Goal: Task Accomplishment & Management: Complete application form

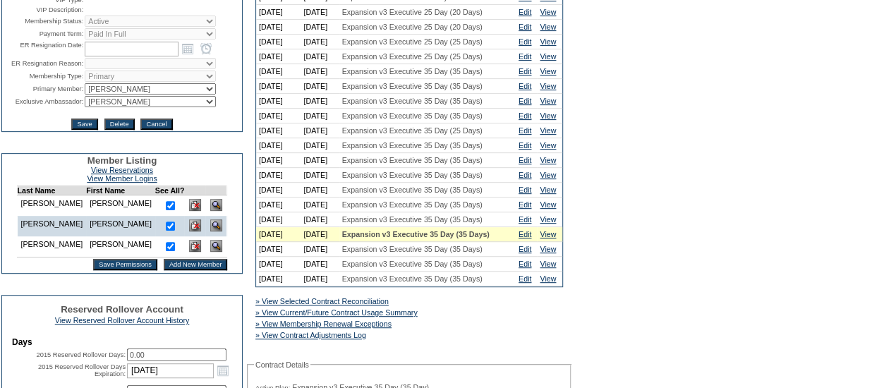
scroll to position [230, 0]
click at [164, 269] on input "Add New Member" at bounding box center [196, 263] width 64 height 11
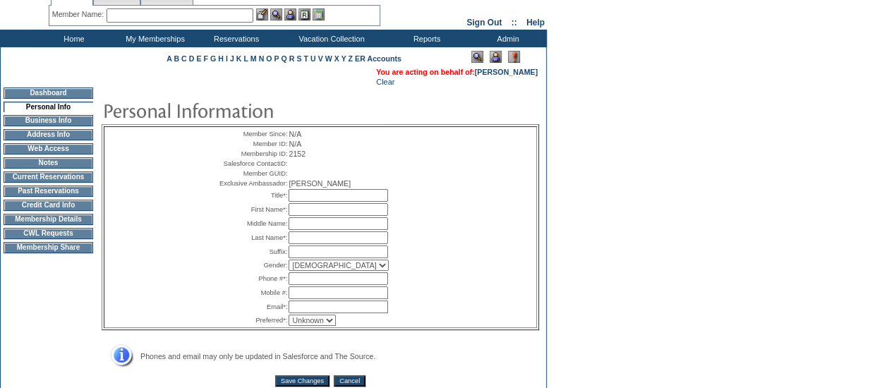
scroll to position [52, 0]
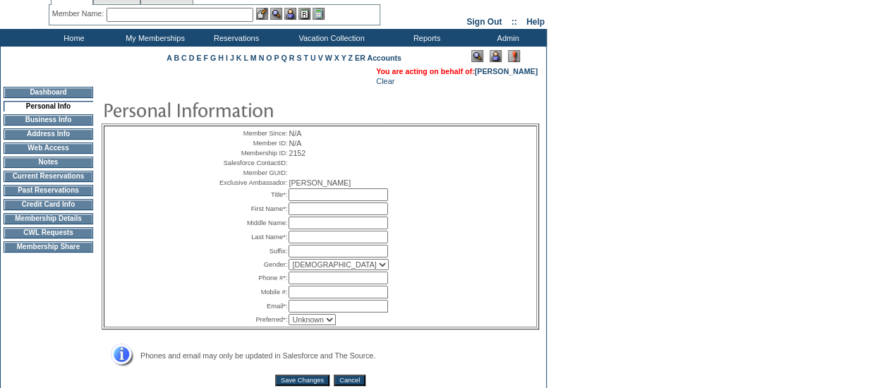
click at [319, 226] on table "Member Since: N/A Member ID: N/A Membership ID: 2152 Salesforce ContactID: Memb…" at bounding box center [320, 226] width 212 height 200
click at [317, 201] on input "text" at bounding box center [337, 194] width 99 height 13
type input "Mrs."
click at [315, 255] on table "Member Since: N/A Member ID: N/A Membership ID: 2152 Salesforce ContactID: Memb…" at bounding box center [320, 226] width 212 height 200
click at [307, 243] on input "text" at bounding box center [337, 237] width 99 height 13
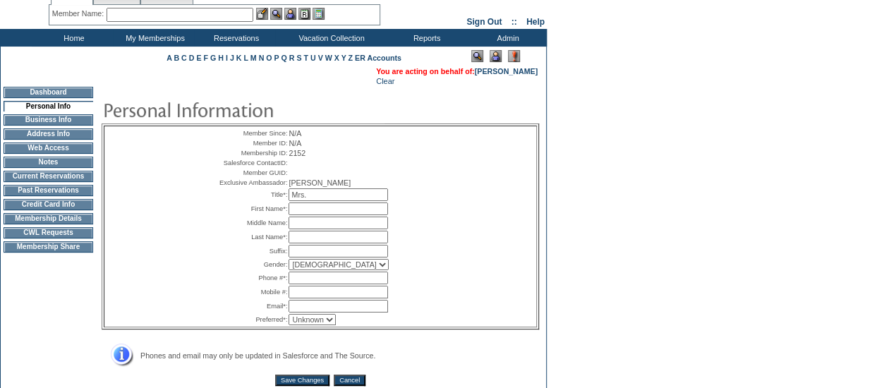
click at [313, 215] on input "text" at bounding box center [337, 208] width 99 height 13
click at [309, 243] on input "text" at bounding box center [337, 237] width 99 height 13
click at [308, 240] on table "Member Since: N/A Member ID: N/A Membership ID: 2152 Salesforce ContactID: Memb…" at bounding box center [320, 226] width 212 height 200
click at [308, 215] on input "text" at bounding box center [337, 208] width 99 height 13
paste input "Michele Sacerdote"
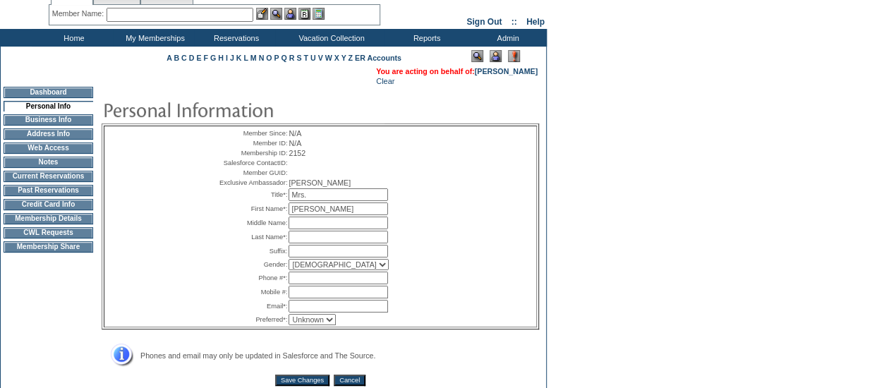
drag, startPoint x: 321, startPoint y: 234, endPoint x: 384, endPoint y: 235, distance: 63.5
click at [384, 215] on input "Michele Sacerdote" at bounding box center [337, 208] width 99 height 13
type input "Michele"
click at [315, 243] on input "text" at bounding box center [337, 237] width 99 height 13
paste input "Sacerdote"
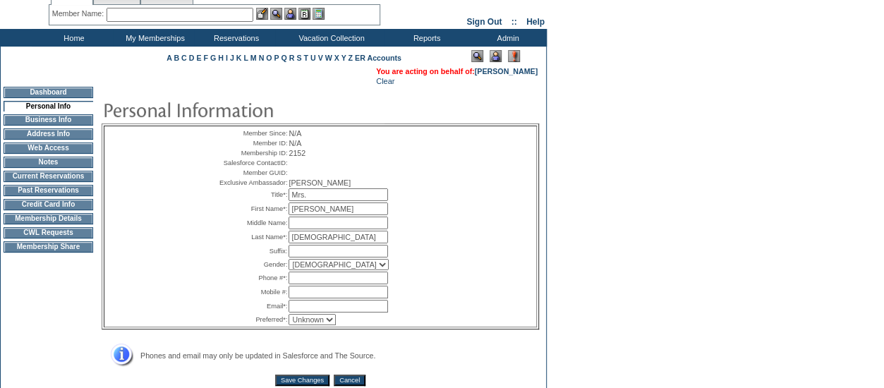
type input "Sacerdote"
click at [322, 270] on select "Male Female" at bounding box center [338, 264] width 100 height 11
select select "F"
click at [288, 270] on select "Male Female" at bounding box center [338, 264] width 100 height 11
click at [311, 284] on input "text" at bounding box center [337, 278] width 99 height 13
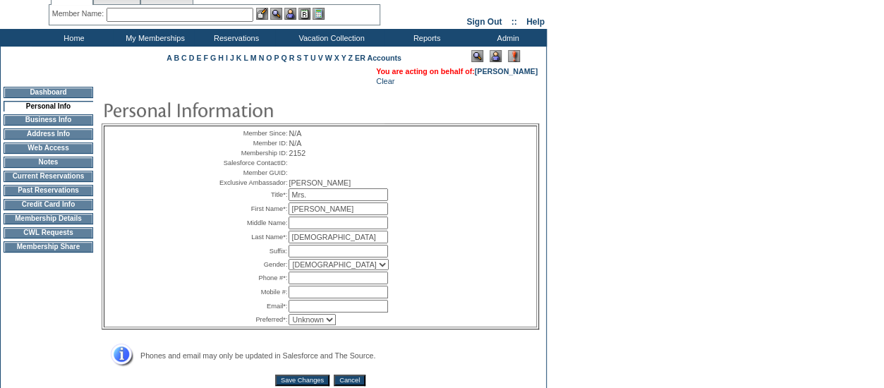
paste input "603) 443-6034"
click at [308, 284] on input "603) 443-6034" at bounding box center [337, 278] width 99 height 13
type input "603- 443-6034"
click at [365, 312] on input "text" at bounding box center [337, 306] width 99 height 13
paste input "mamasacerdote@gmail.com"
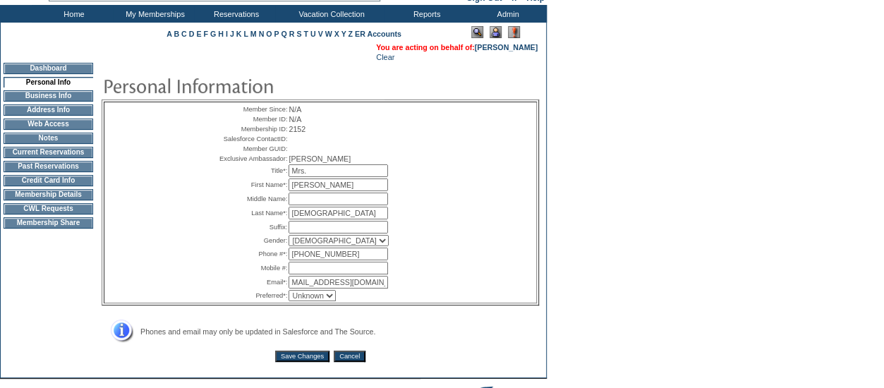
scroll to position [77, 0]
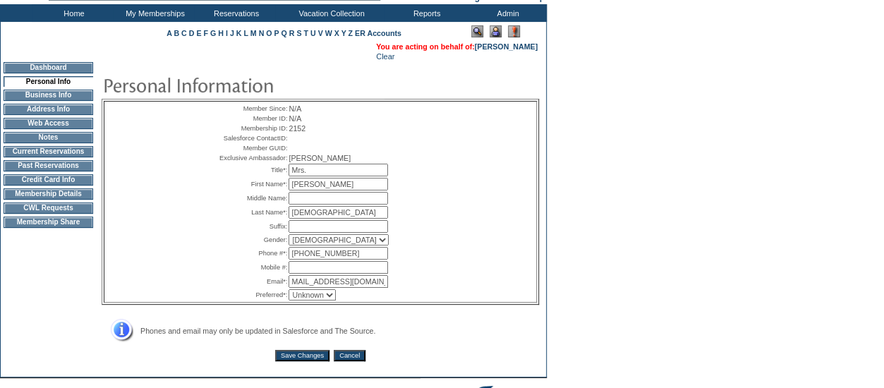
click at [292, 288] on input "mamasacerdote@gmail.com" at bounding box center [337, 281] width 99 height 13
type input "mmamasacerdote@gmail.com"
click at [319, 302] on table "Member Since: N/A Member ID: N/A Membership ID: 2152 Salesforce ContactID: Memb…" at bounding box center [320, 202] width 212 height 200
click at [323, 300] on select "Unknown Email Phone Mobile" at bounding box center [311, 294] width 47 height 11
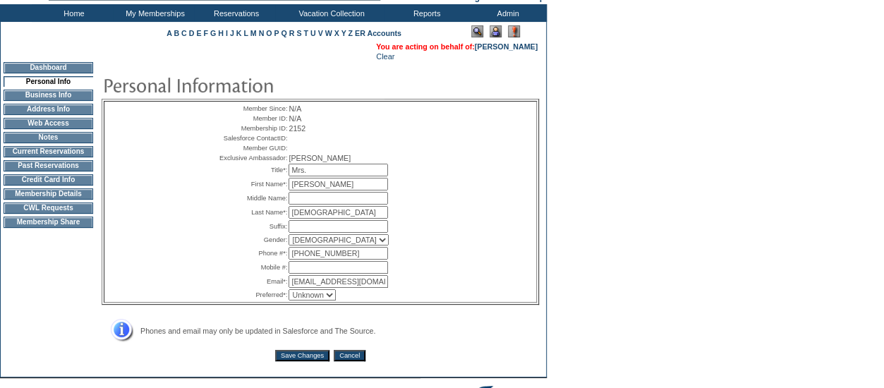
click at [374, 300] on td "Unknown Email Phone Mobile" at bounding box center [356, 294] width 136 height 11
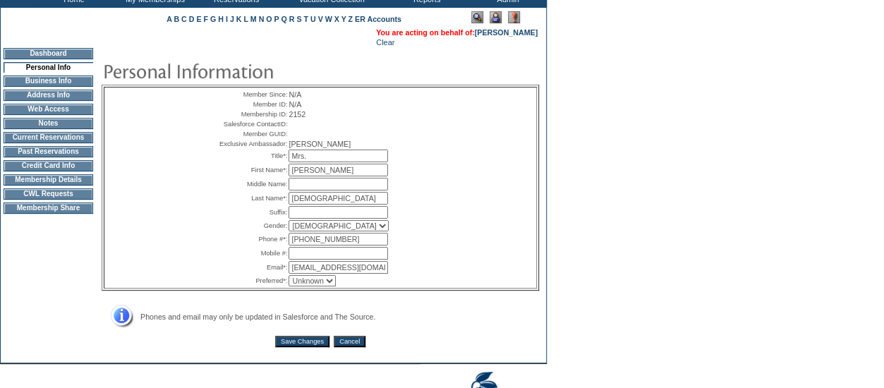
scroll to position [92, 0]
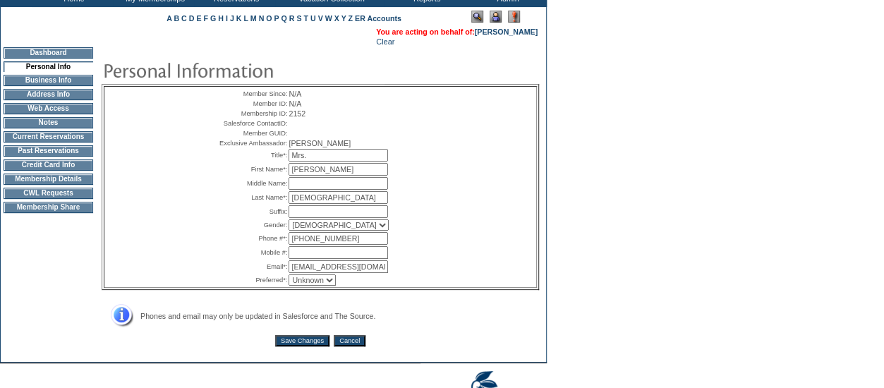
click at [294, 346] on input "Save Changes" at bounding box center [302, 340] width 54 height 11
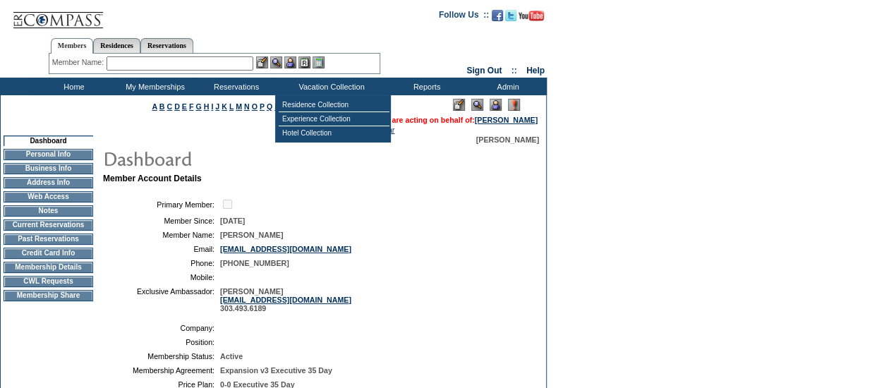
click at [220, 66] on input "text" at bounding box center [180, 63] width 147 height 14
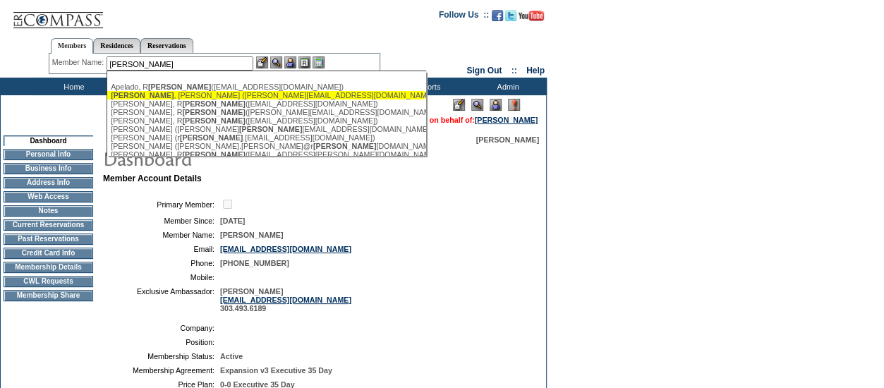
click at [159, 93] on div "Aymond , Christian (c.aymond@comcast.net)" at bounding box center [266, 95] width 310 height 8
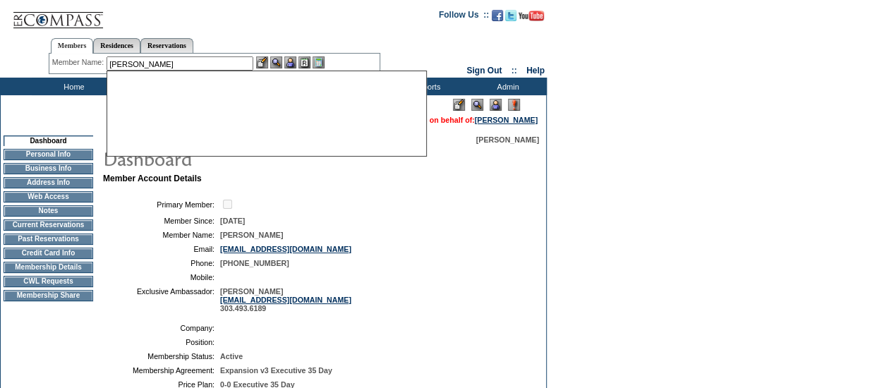
type input "Aymond, Christian (c.aymond@comcast.net)"
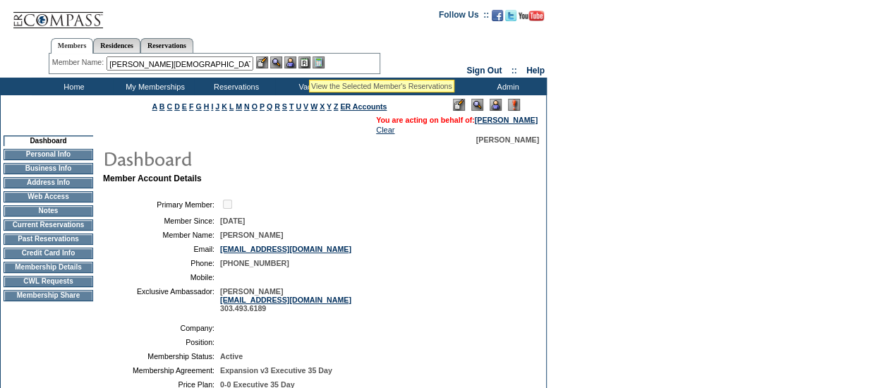
click at [296, 64] on img at bounding box center [290, 62] width 12 height 12
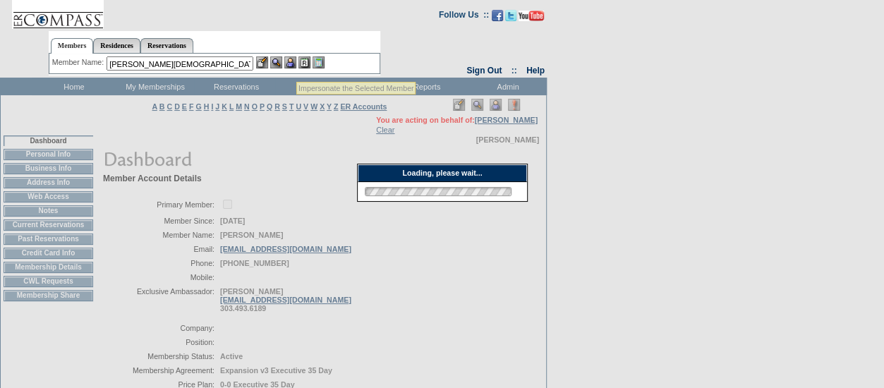
click at [279, 63] on img at bounding box center [276, 62] width 12 height 12
